Goal: Entertainment & Leisure: Consume media (video, audio)

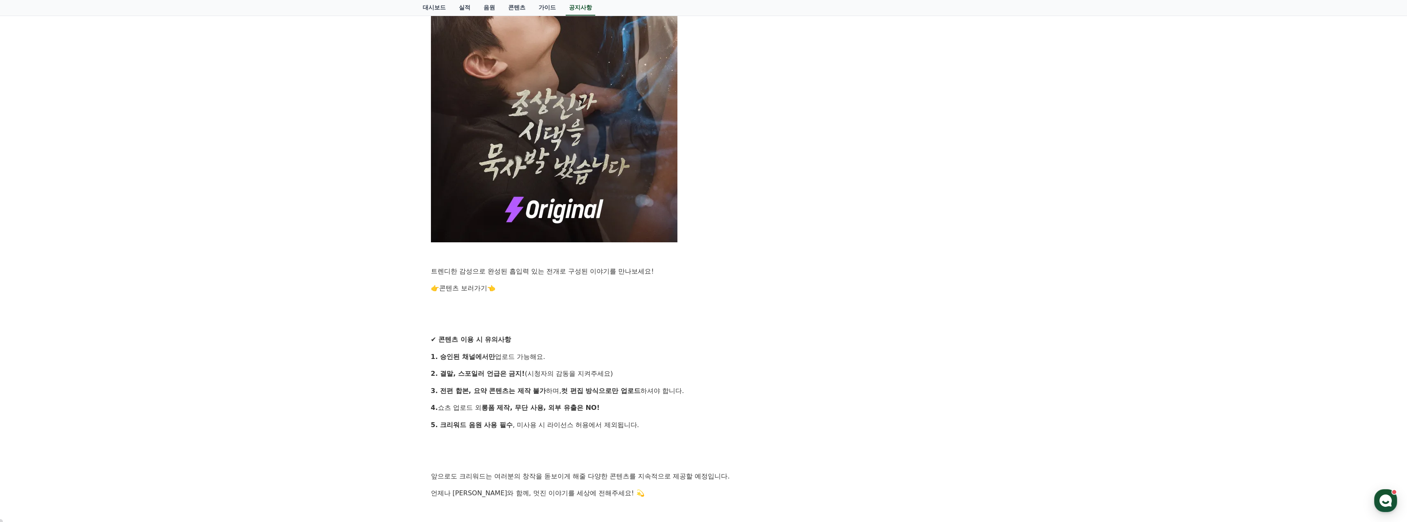
scroll to position [575, 0]
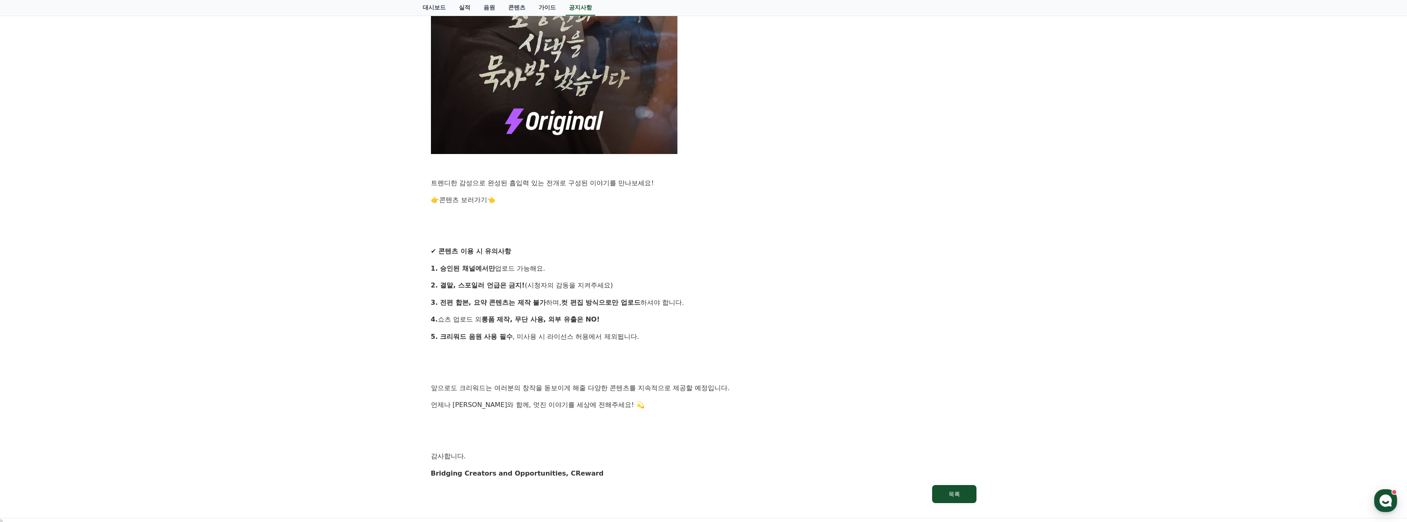
click at [461, 201] on link "콘텐츠 보러가기" at bounding box center [463, 200] width 48 height 8
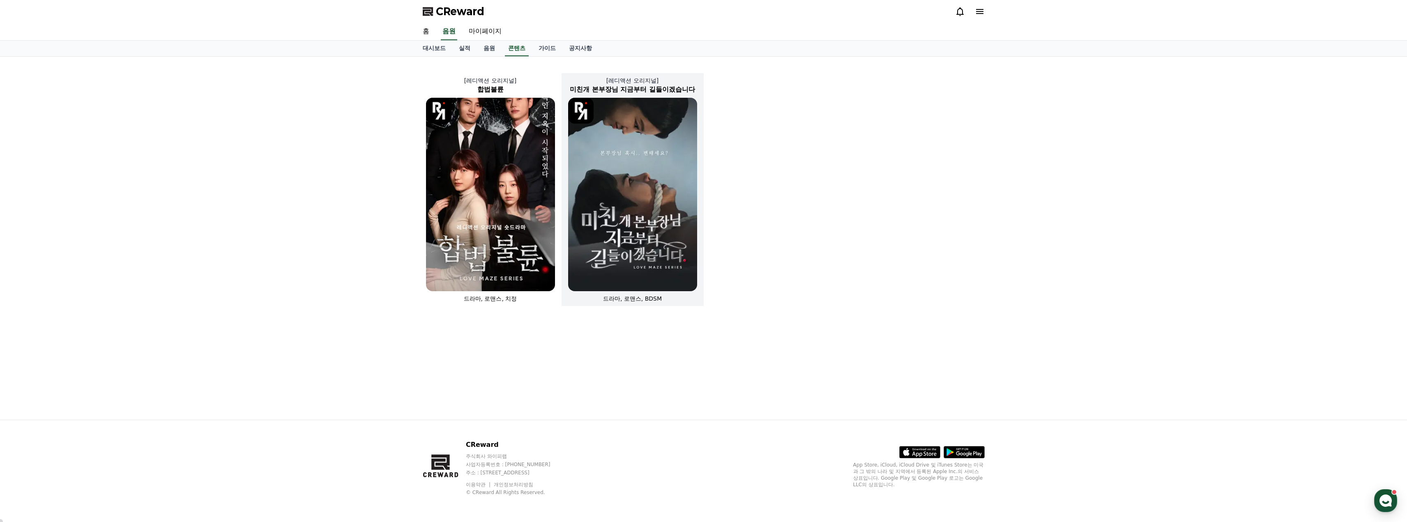
click at [634, 203] on img at bounding box center [632, 195] width 129 height 194
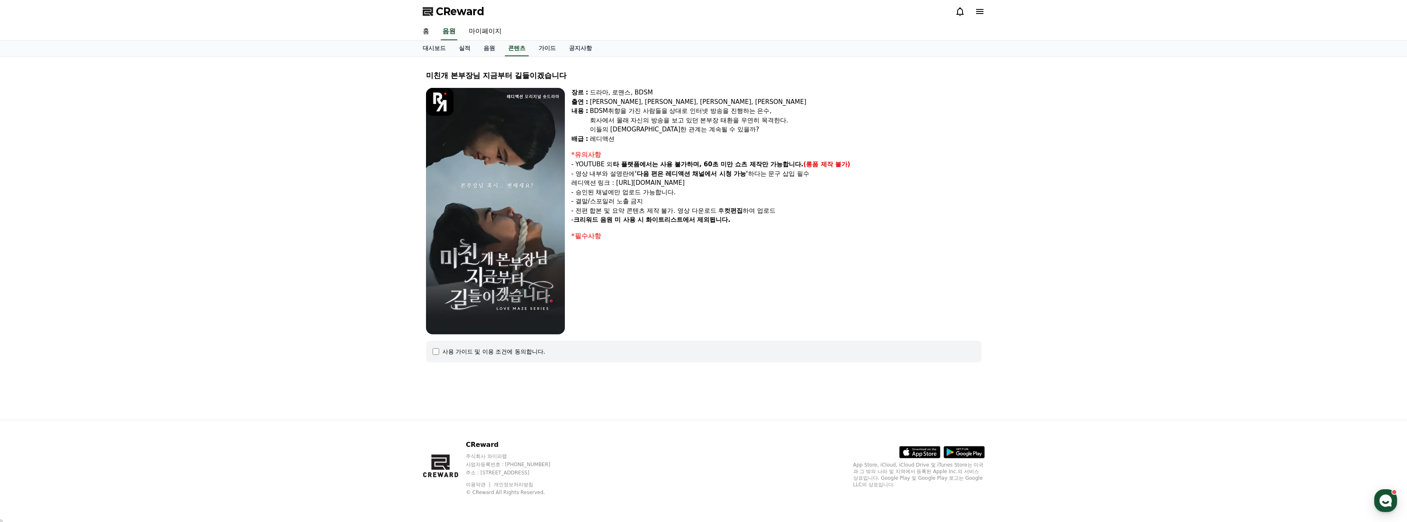
select select
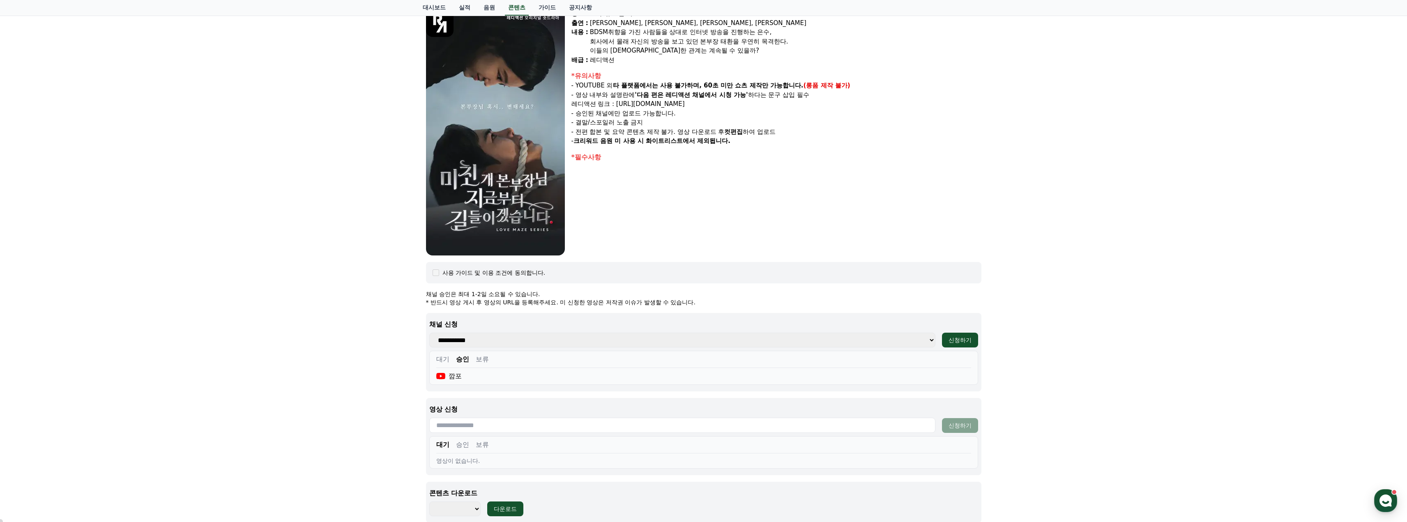
scroll to position [82, 0]
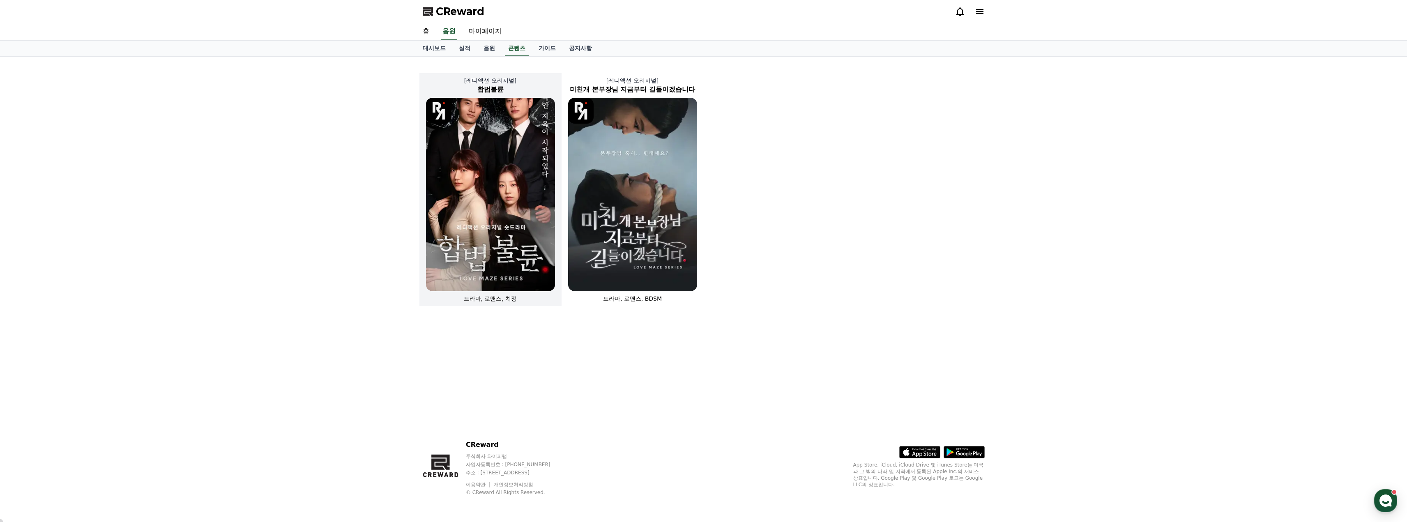
click at [487, 169] on img at bounding box center [490, 195] width 129 height 194
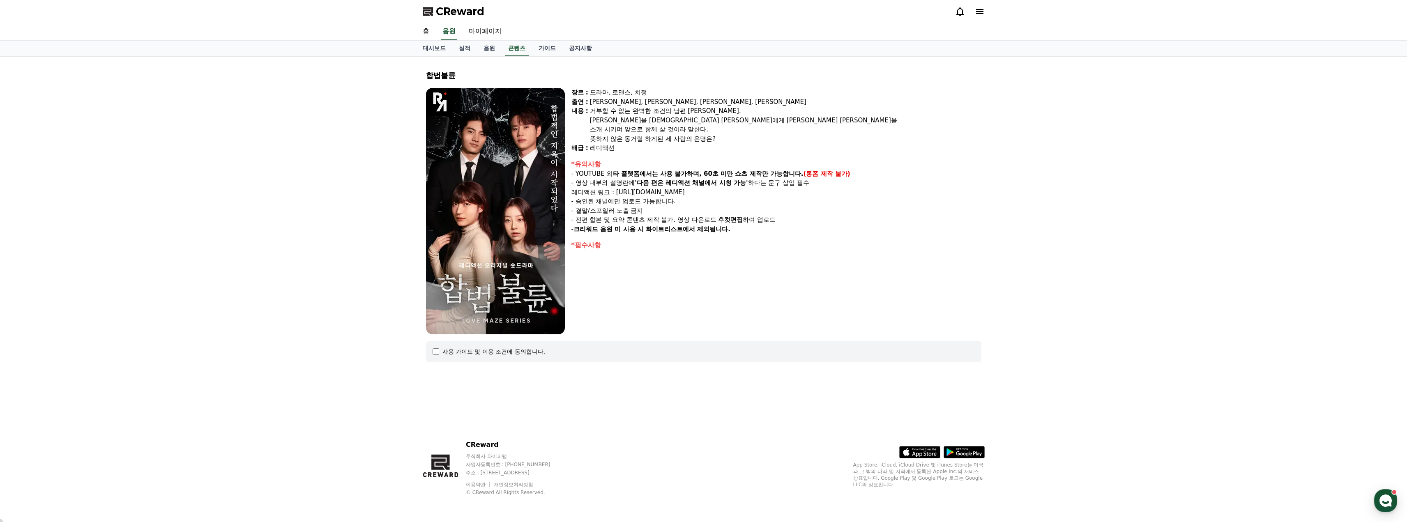
select select
